Goal: Task Accomplishment & Management: Manage account settings

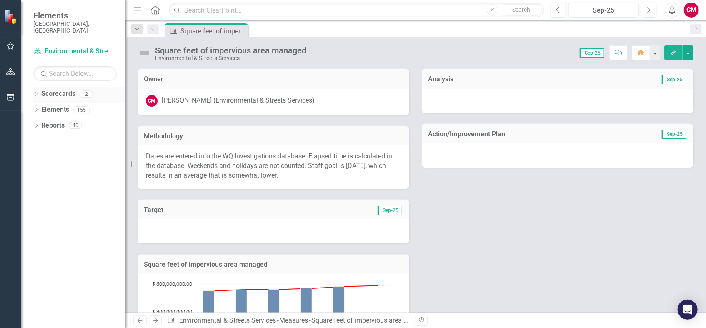
click at [35, 93] on icon "Dropdown" at bounding box center [36, 95] width 6 height 5
click at [73, 47] on link "Scorecard Environmental & Streets Services" at bounding box center [74, 52] width 83 height 10
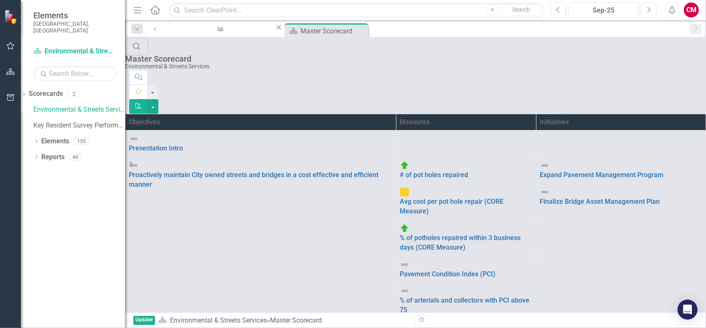
drag, startPoint x: 69, startPoint y: 212, endPoint x: 57, endPoint y: 178, distance: 35.9
click at [68, 212] on div "Dropdown Scorecards 2 Environmental & Streets Services Key Resident Survey Perf…" at bounding box center [73, 207] width 104 height 241
click at [27, 93] on icon "Dropdown" at bounding box center [24, 95] width 6 height 5
click at [59, 47] on link "Scorecard Environmental & Streets Services" at bounding box center [74, 52] width 83 height 10
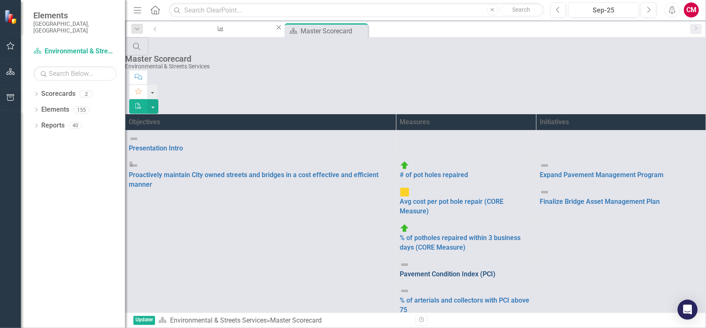
click at [400, 270] on link "Pavement Condition Index (PCI)" at bounding box center [448, 274] width 96 height 8
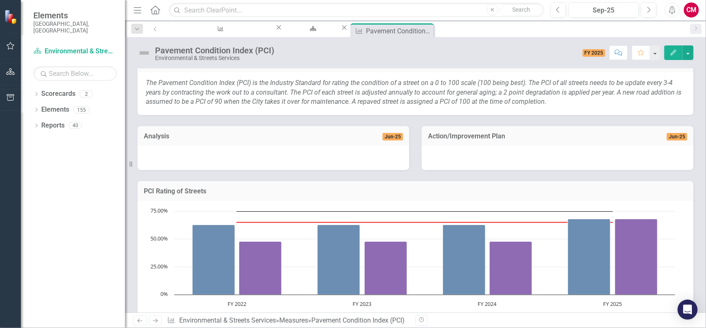
scroll to position [85, 0]
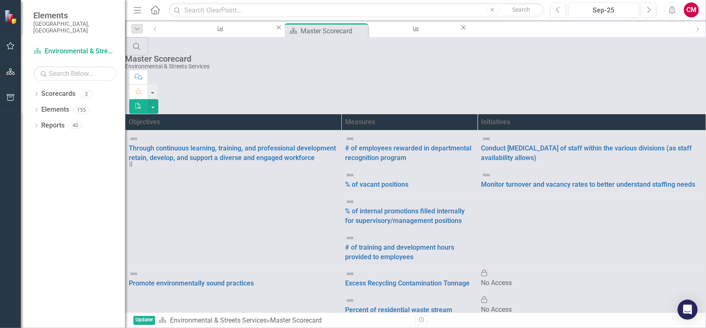
scroll to position [336, 0]
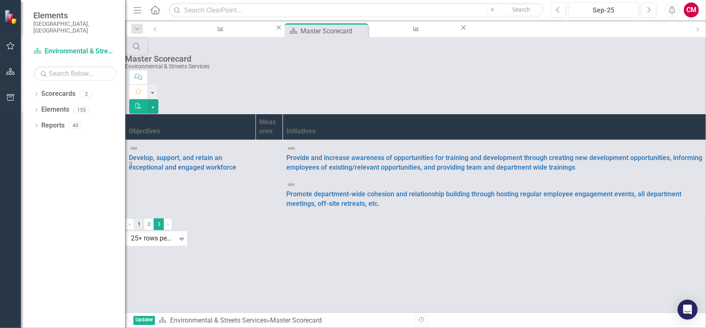
click at [144, 230] on link "1" at bounding box center [139, 224] width 10 height 12
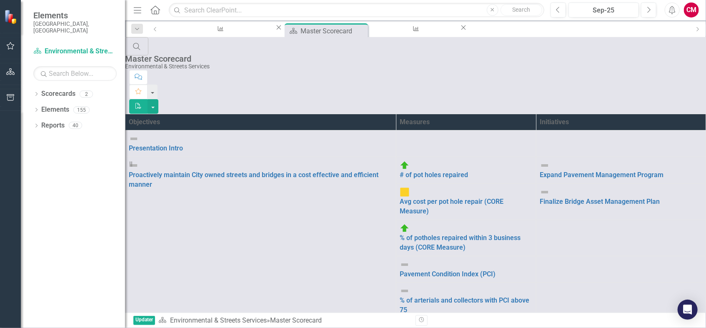
click at [138, 9] on icon "Menu" at bounding box center [137, 9] width 11 height 9
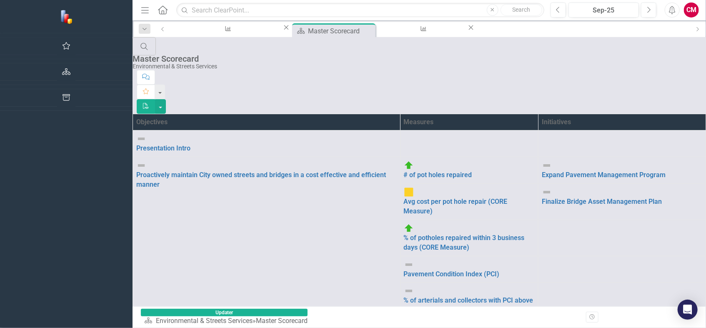
click at [140, 8] on icon "Menu" at bounding box center [145, 9] width 11 height 9
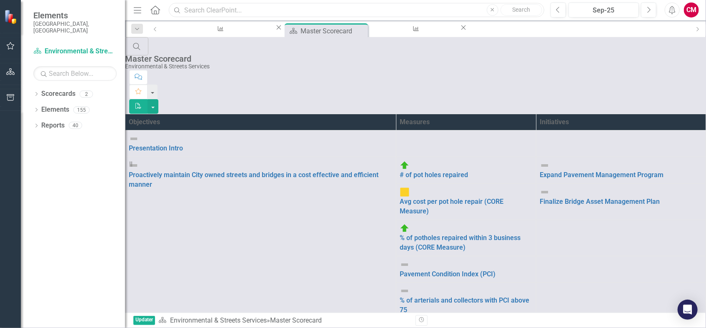
click at [216, 11] on input "text" at bounding box center [357, 10] width 376 height 15
type input "impervious"
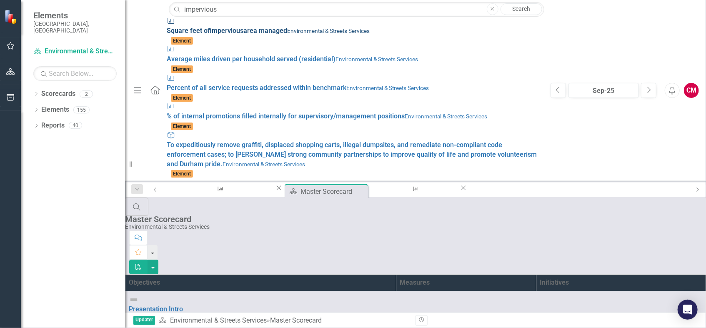
click at [173, 27] on span "Square feet of impervious area managed" at bounding box center [227, 31] width 120 height 8
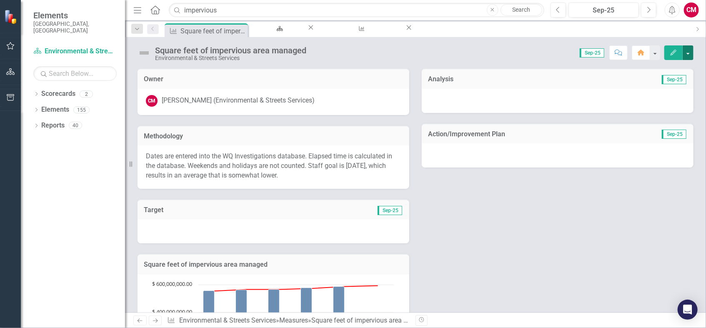
click at [691, 53] on button "button" at bounding box center [688, 52] width 11 height 15
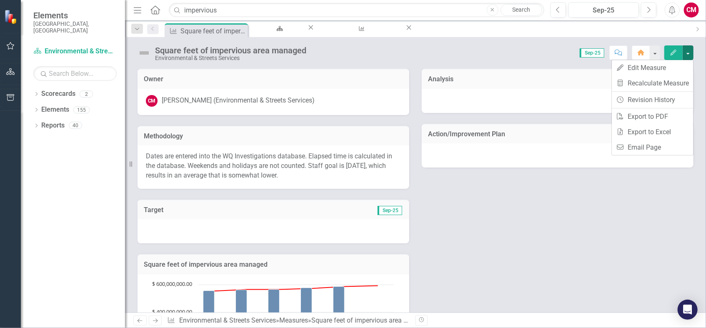
click at [654, 250] on div "Owner CM [PERSON_NAME] (Environmental & Streets Services) Methodology Dates are…" at bounding box center [415, 236] width 569 height 356
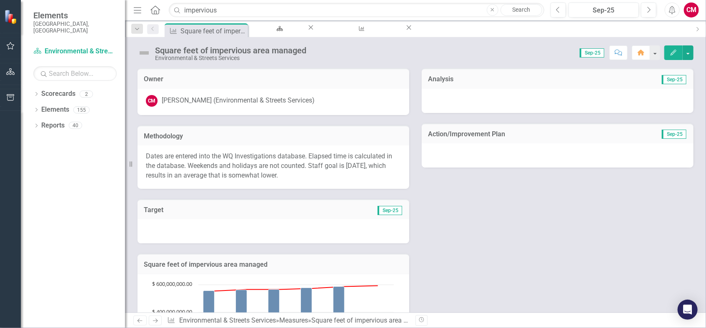
click at [520, 218] on div "Owner CM [PERSON_NAME] (Environmental & Streets Services) Methodology Dates are…" at bounding box center [415, 236] width 569 height 356
click at [654, 54] on button "button" at bounding box center [654, 52] width 11 height 15
click at [647, 206] on div "Owner CM [PERSON_NAME] (Environmental & Streets Services) Methodology Dates are…" at bounding box center [415, 236] width 569 height 356
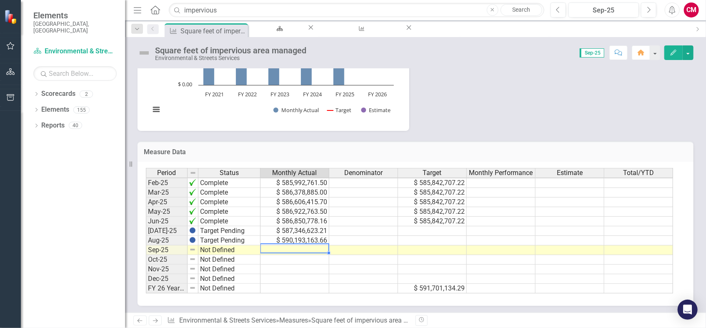
click at [271, 246] on tbody "Oct-23 Target Pending $ 569,749,729.61 $ 572,451,522.62 Nov-23 Target Pending $…" at bounding box center [409, 159] width 527 height 269
click at [271, 226] on td "$ 586,850,778.16" at bounding box center [295, 222] width 69 height 10
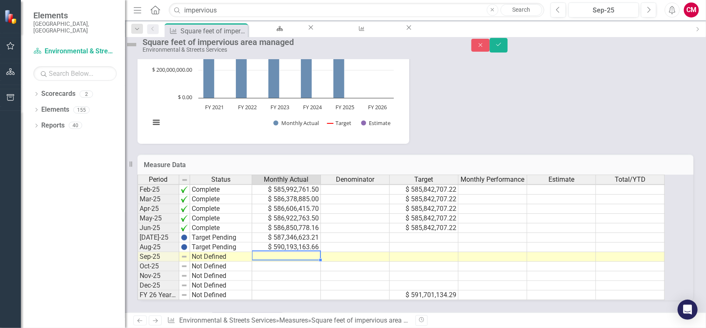
click at [275, 252] on td at bounding box center [286, 257] width 69 height 10
type textarea "591681211.81"
click at [214, 252] on td "Not Defined" at bounding box center [221, 257] width 62 height 10
click at [213, 252] on td "Not Defined" at bounding box center [221, 257] width 62 height 10
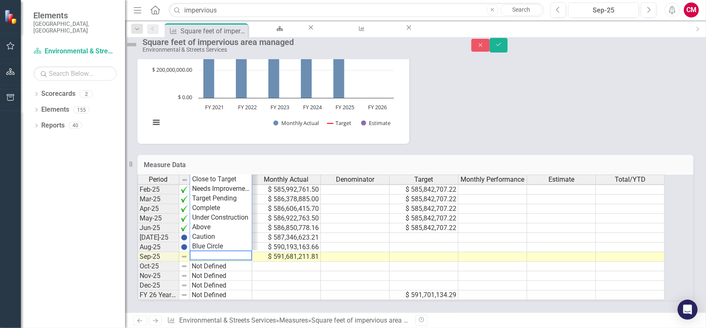
click at [213, 251] on textarea at bounding box center [221, 256] width 63 height 10
click at [215, 190] on div "Period Status Monthly Actual Denominator Target Monthly Performance Estimate To…" at bounding box center [405, 238] width 534 height 126
click at [138, 51] on img at bounding box center [131, 44] width 13 height 13
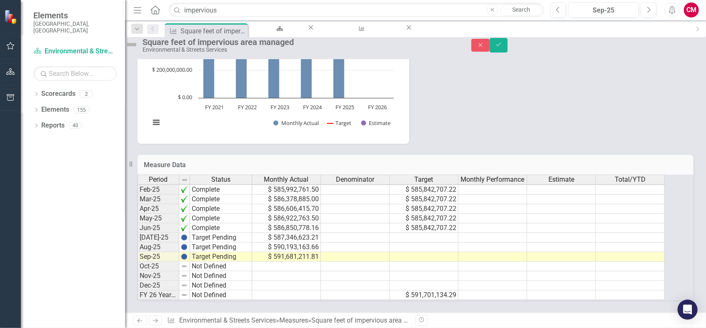
click at [138, 51] on img at bounding box center [131, 44] width 13 height 13
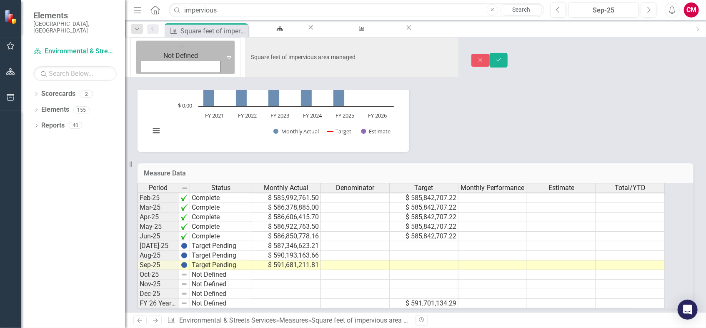
click at [227, 54] on icon "Expand" at bounding box center [229, 57] width 4 height 7
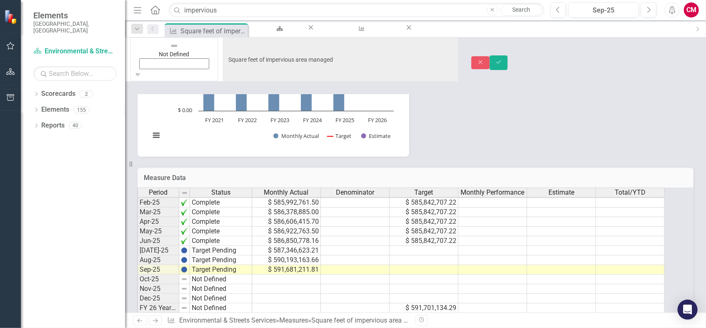
click at [503, 59] on icon "Save" at bounding box center [499, 62] width 8 height 6
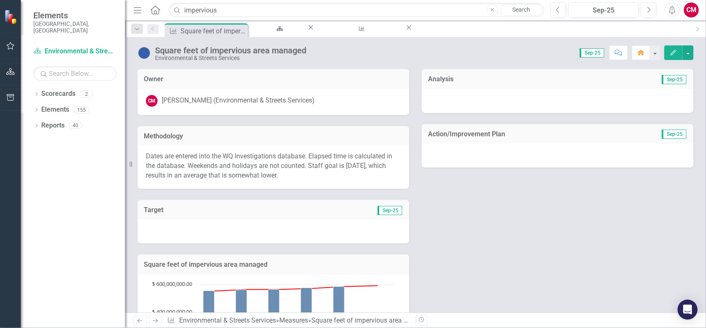
click at [687, 11] on div "CM" at bounding box center [691, 10] width 15 height 15
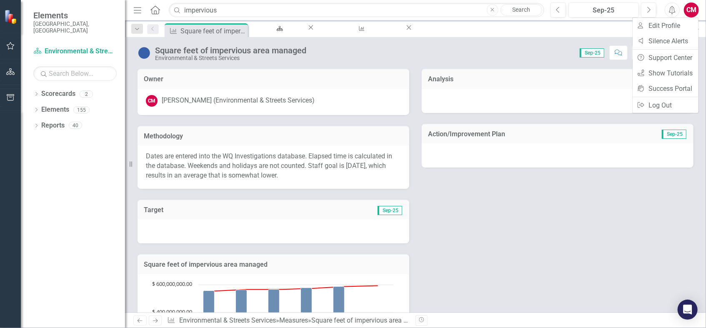
click at [642, 244] on div "Owner CM [PERSON_NAME] (Environmental & Streets Services) Methodology Dates are…" at bounding box center [415, 236] width 569 height 356
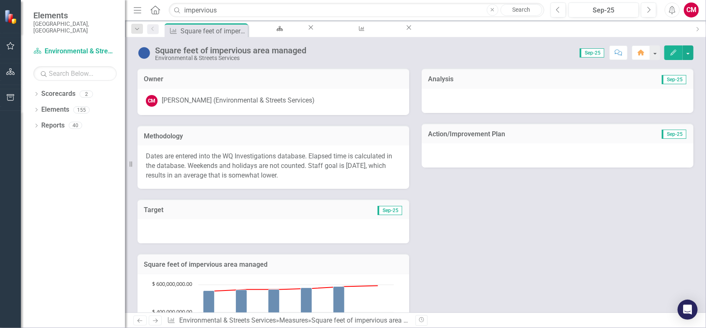
click at [599, 262] on div "Owner CM [PERSON_NAME] (Environmental & Streets Services) Methodology Dates are…" at bounding box center [415, 236] width 569 height 356
